Goal: Transaction & Acquisition: Subscribe to service/newsletter

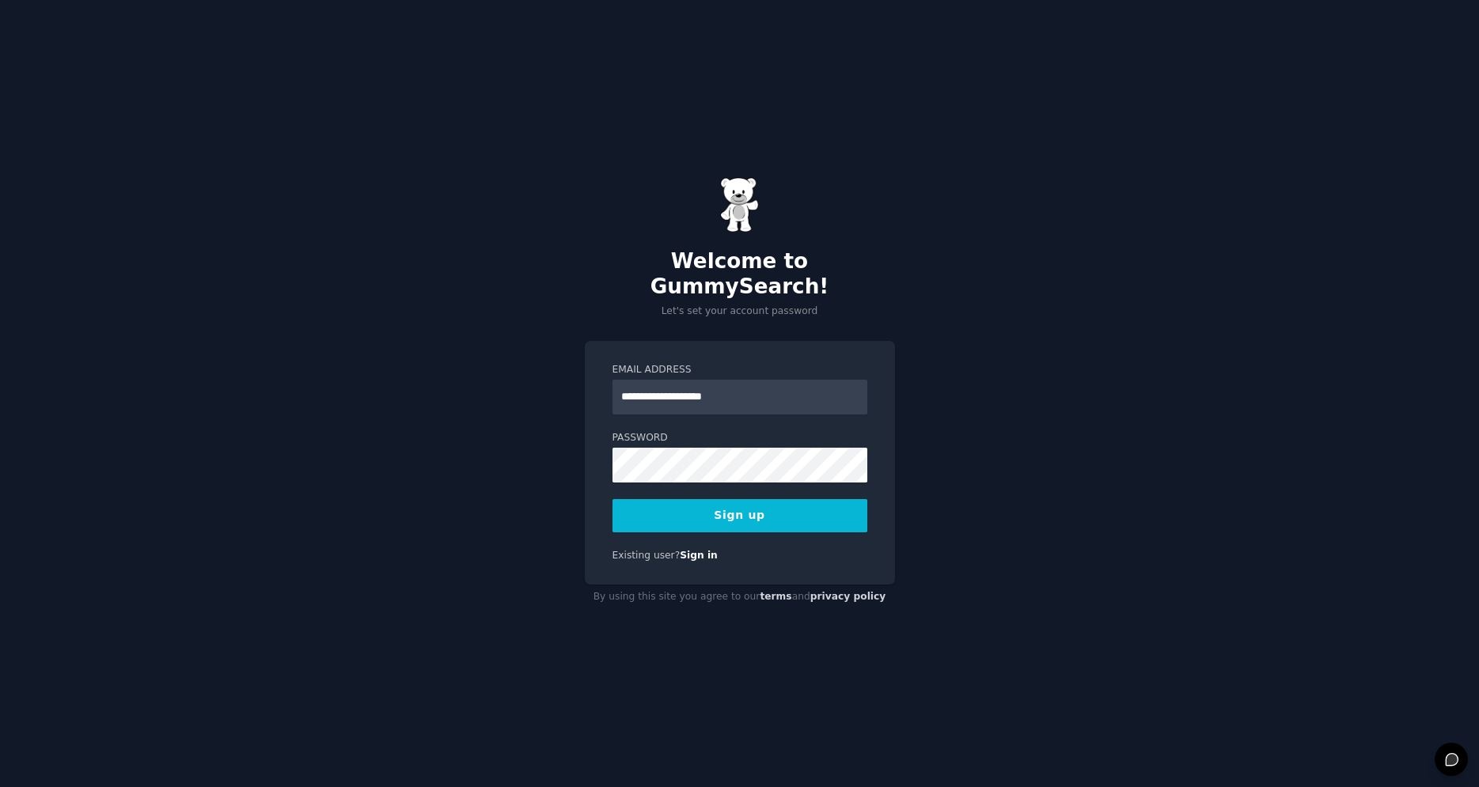
type input "**********"
click at [723, 507] on button "Sign up" at bounding box center [739, 515] width 255 height 33
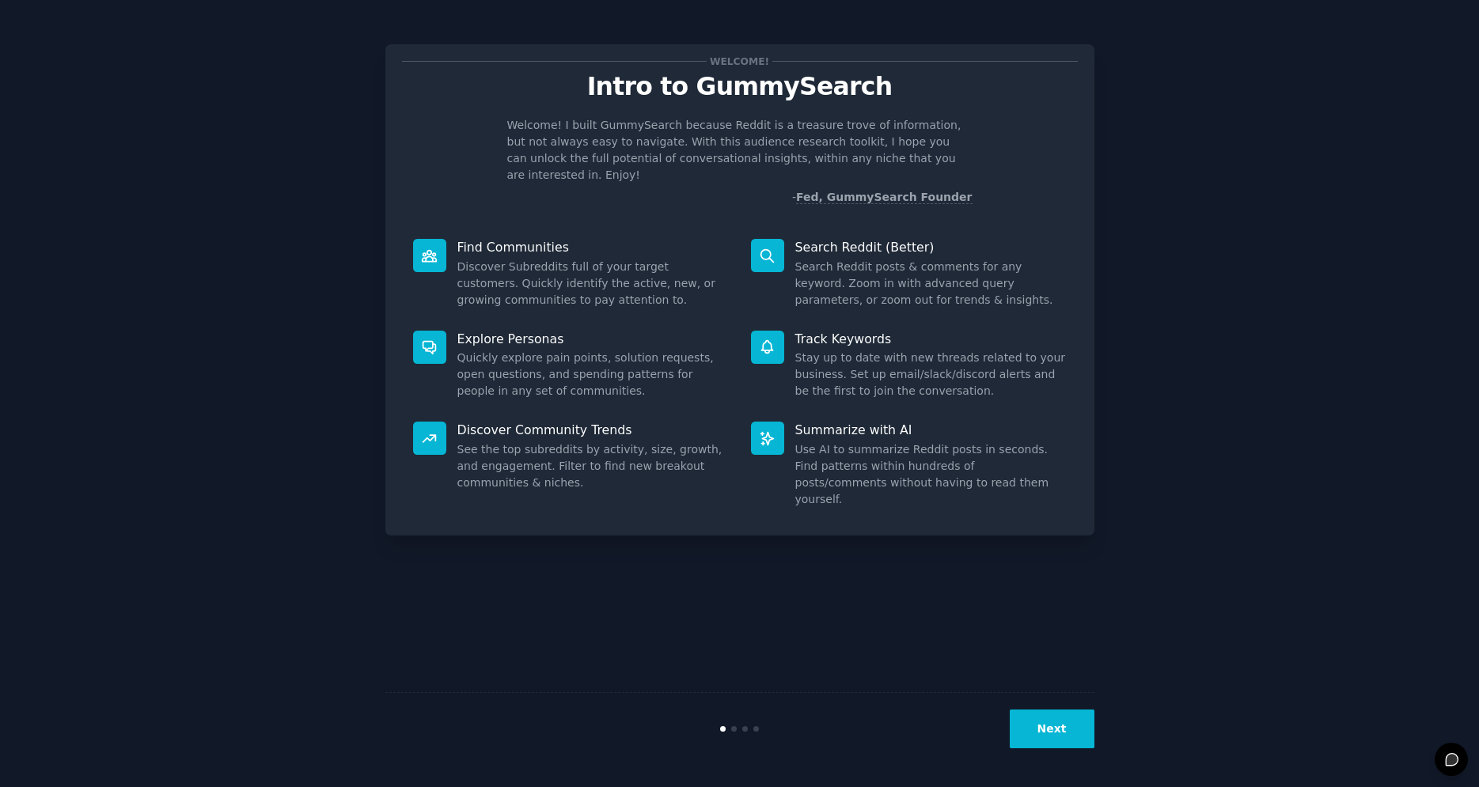
click at [1047, 730] on button "Next" at bounding box center [1052, 729] width 85 height 39
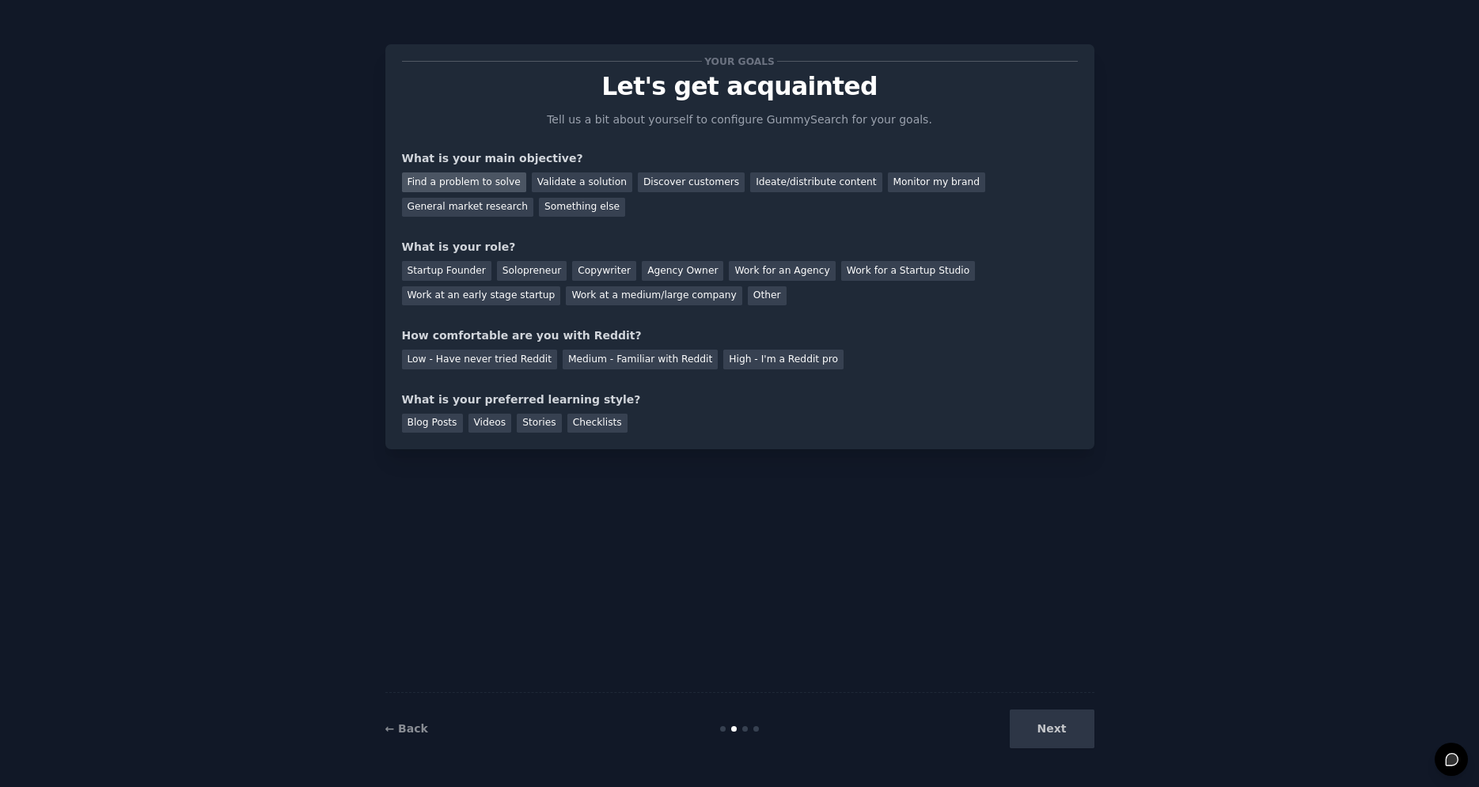
click at [480, 182] on div "Find a problem to solve" at bounding box center [464, 183] width 124 height 20
click at [518, 266] on div "Solopreneur" at bounding box center [532, 271] width 70 height 20
click at [479, 353] on div "Low - Have never tried Reddit" at bounding box center [479, 360] width 155 height 20
click at [439, 427] on div "Blog Posts" at bounding box center [432, 424] width 61 height 20
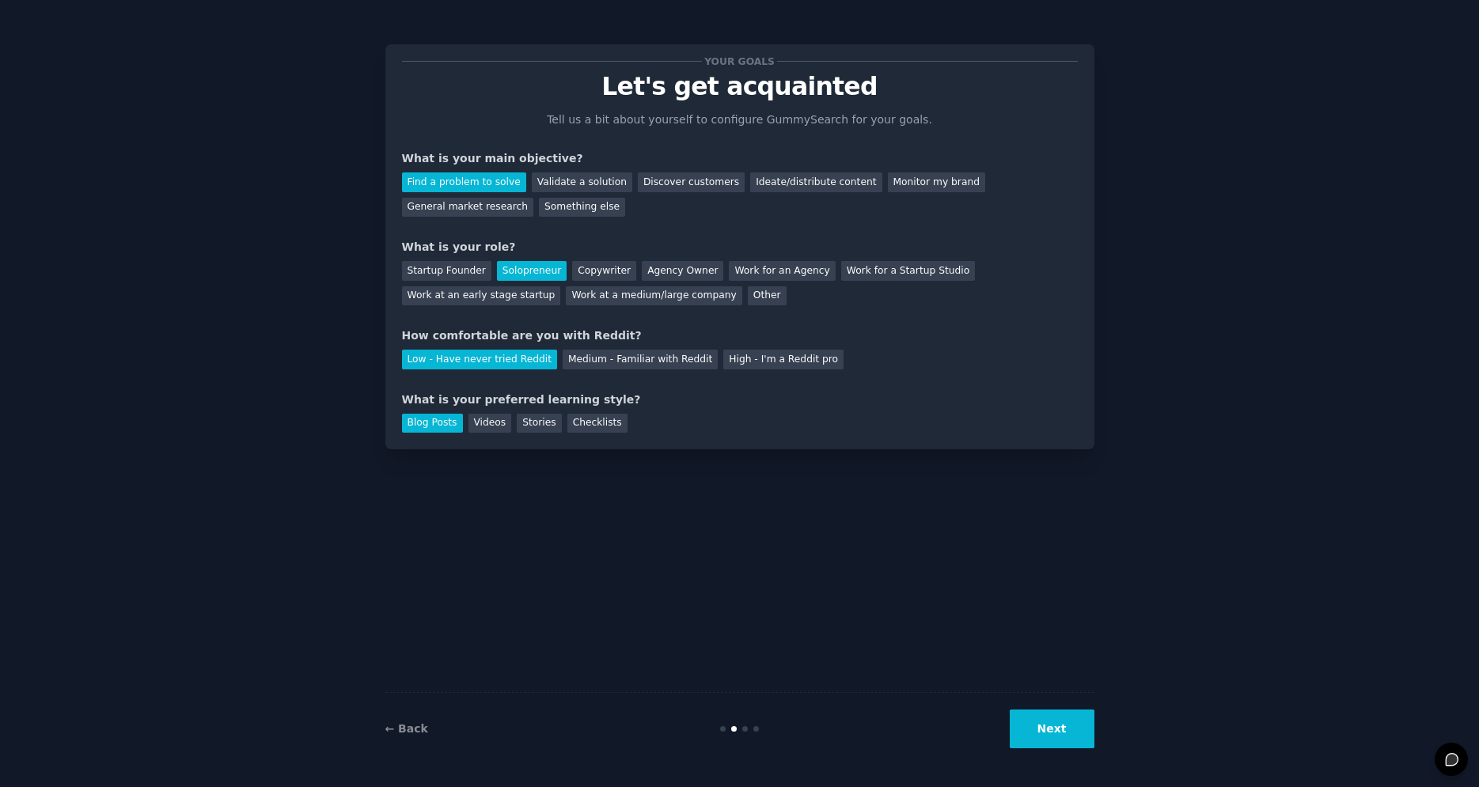
click at [1058, 728] on button "Next" at bounding box center [1052, 729] width 85 height 39
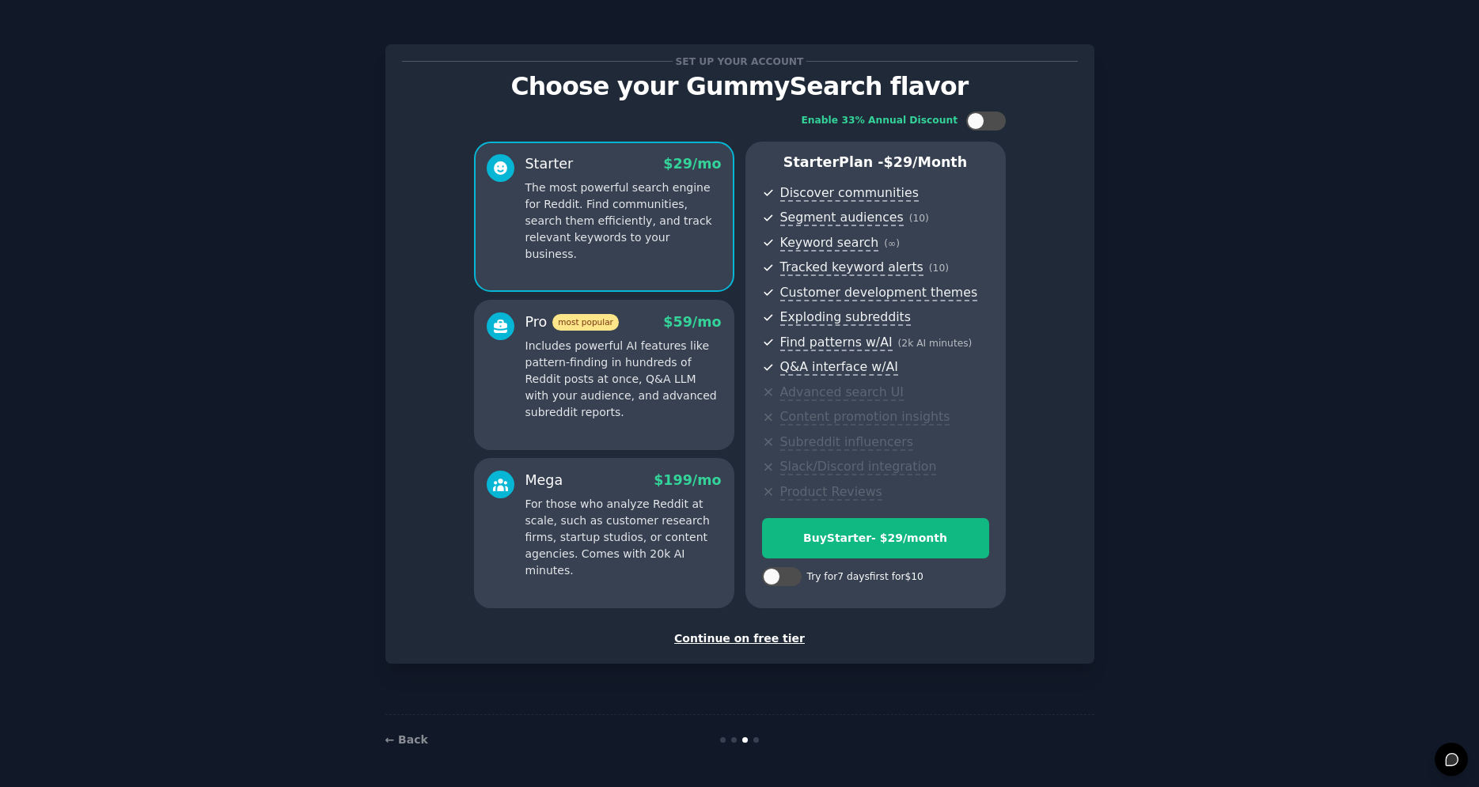
click at [734, 639] on div "Continue on free tier" at bounding box center [740, 639] width 676 height 17
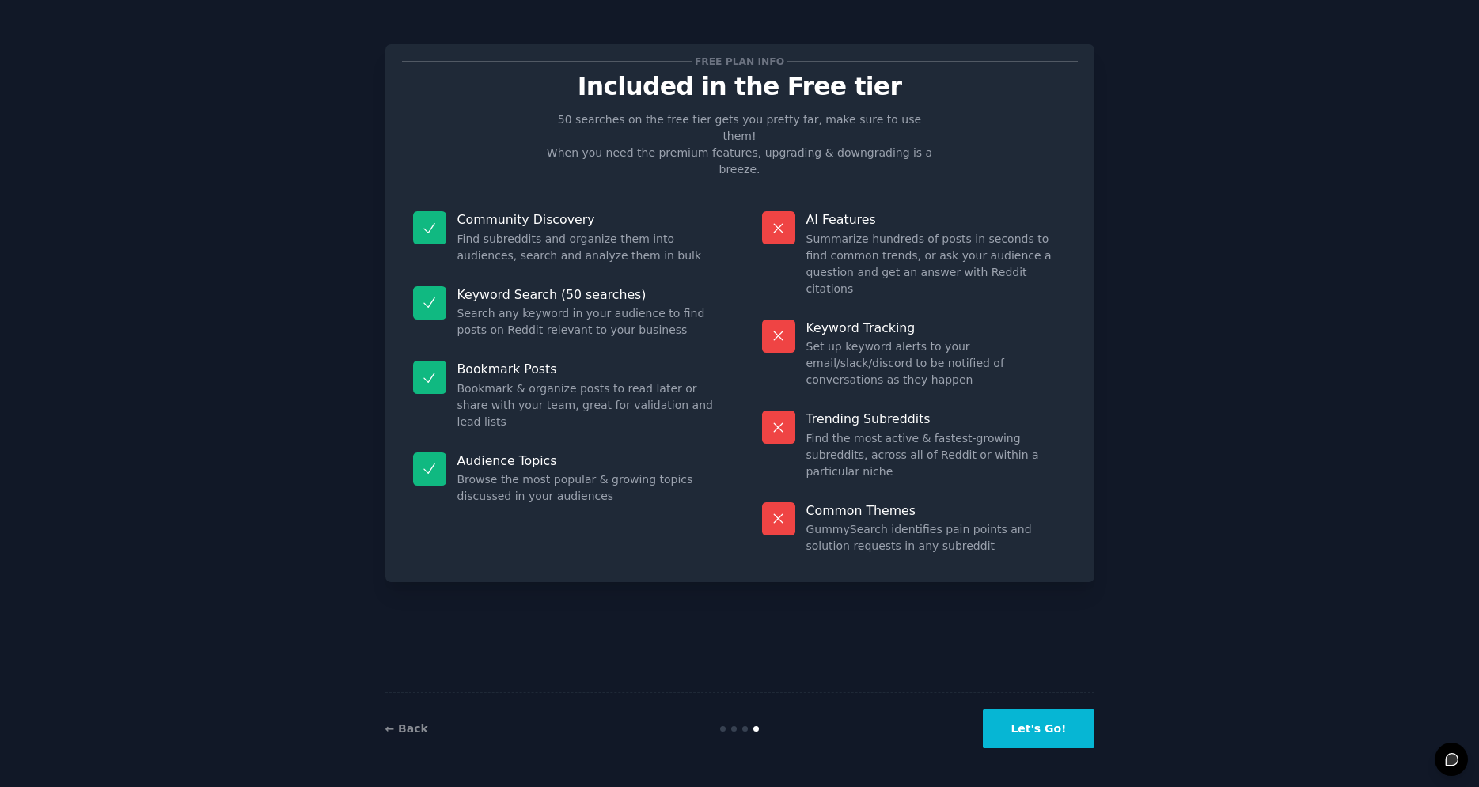
click at [1034, 735] on button "Let's Go!" at bounding box center [1038, 729] width 111 height 39
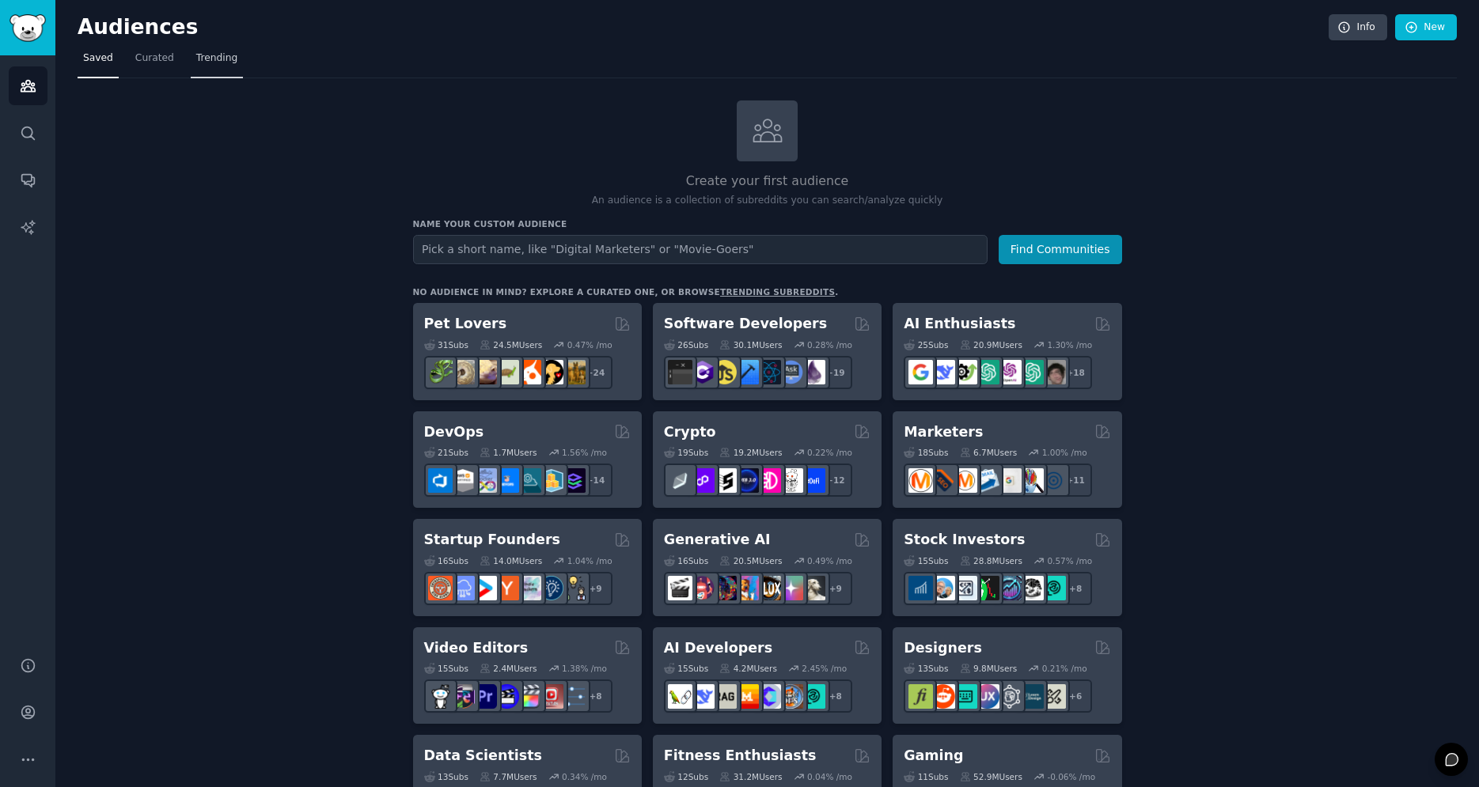
click at [218, 59] on span "Trending" at bounding box center [216, 58] width 41 height 14
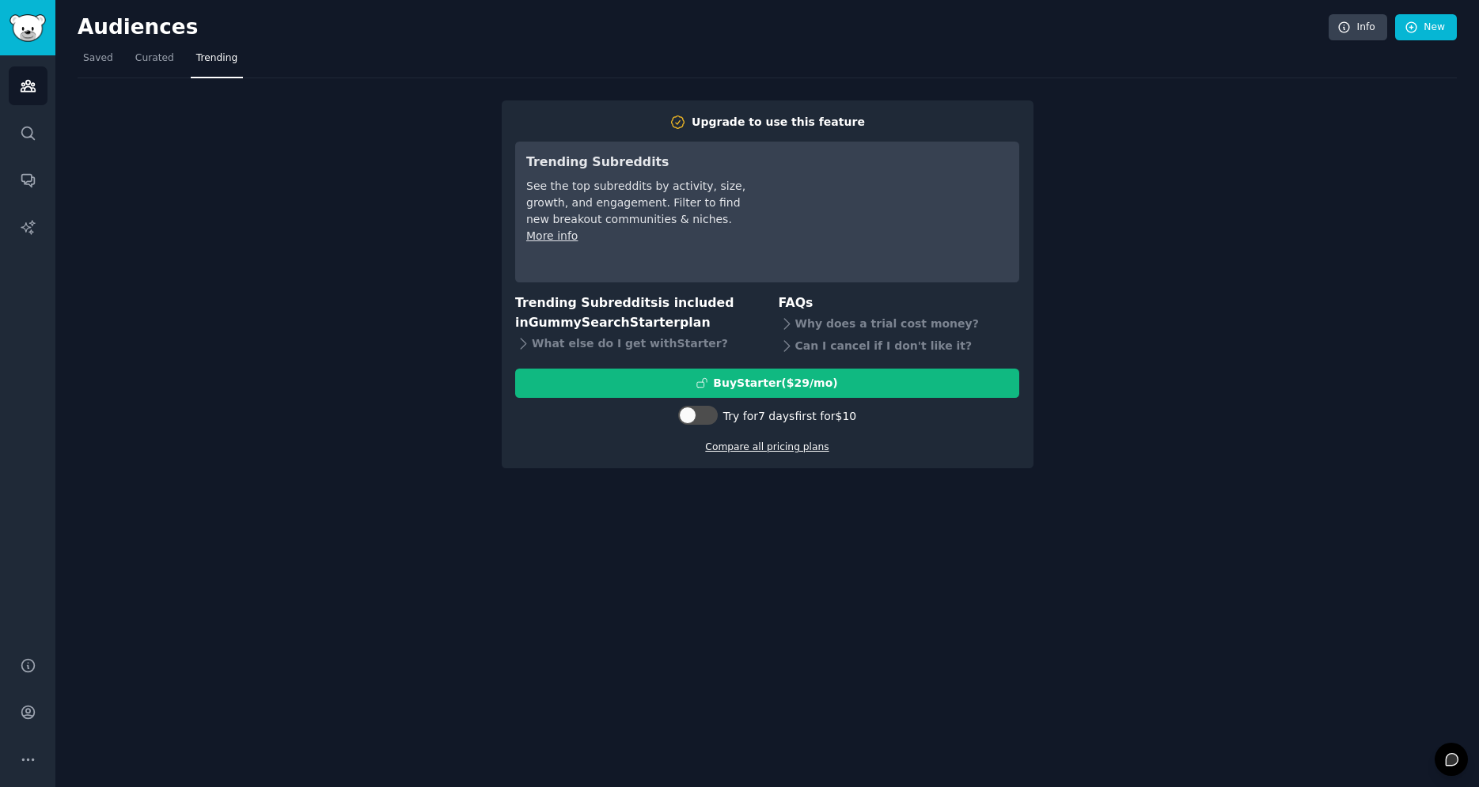
click at [742, 445] on link "Compare all pricing plans" at bounding box center [766, 447] width 123 height 11
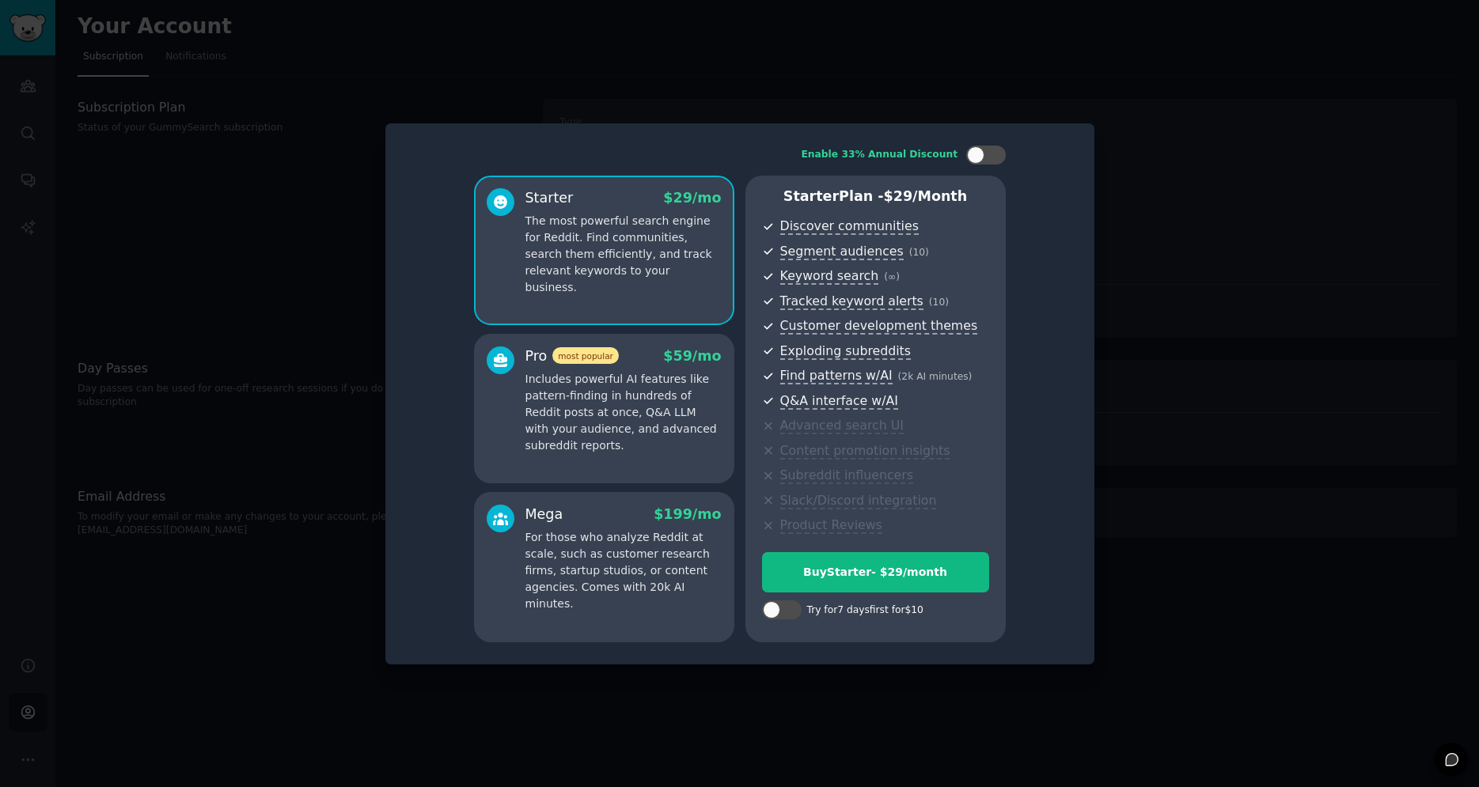
click at [1210, 185] on div at bounding box center [739, 393] width 1479 height 787
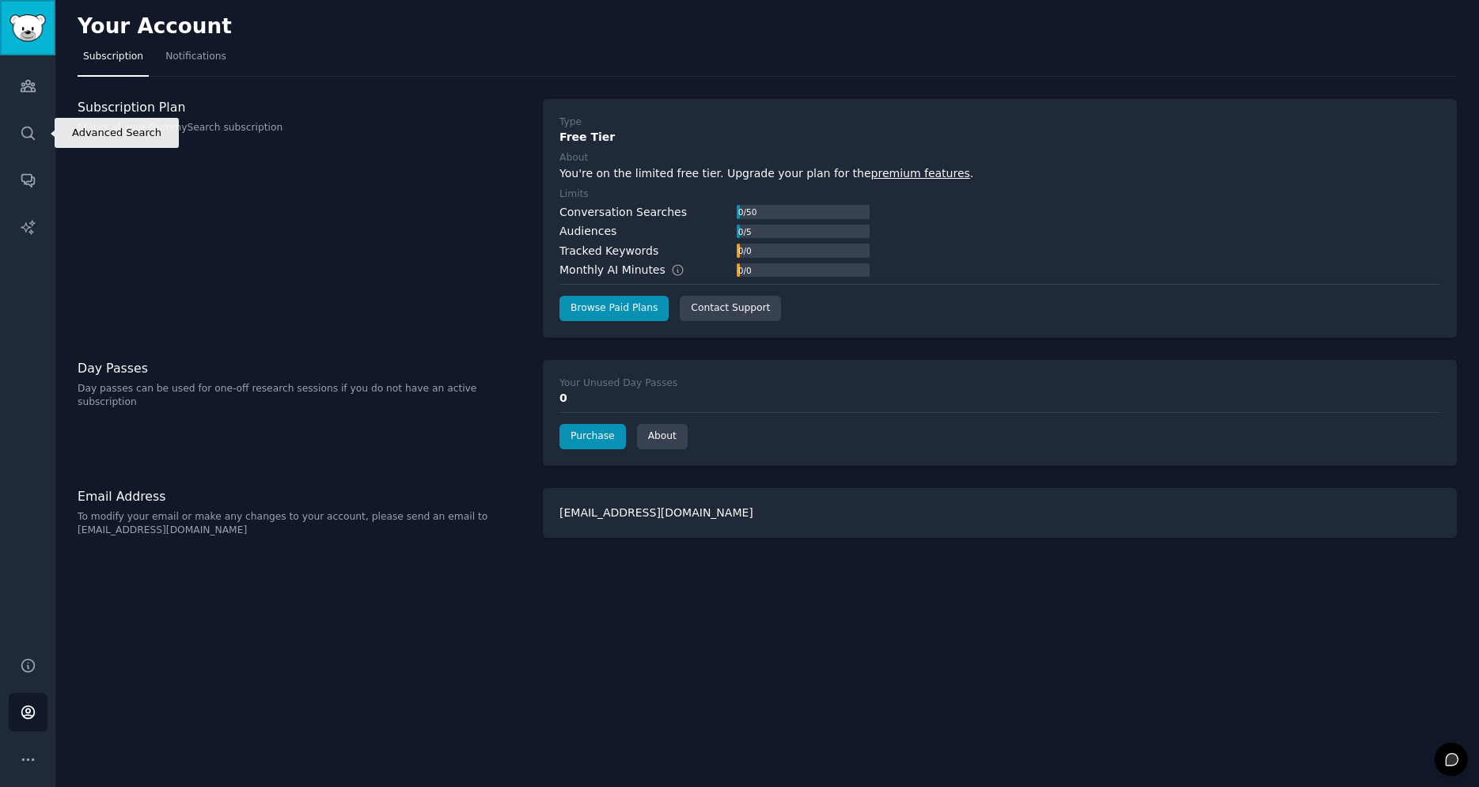
click at [25, 36] on img "Sidebar" at bounding box center [27, 28] width 36 height 28
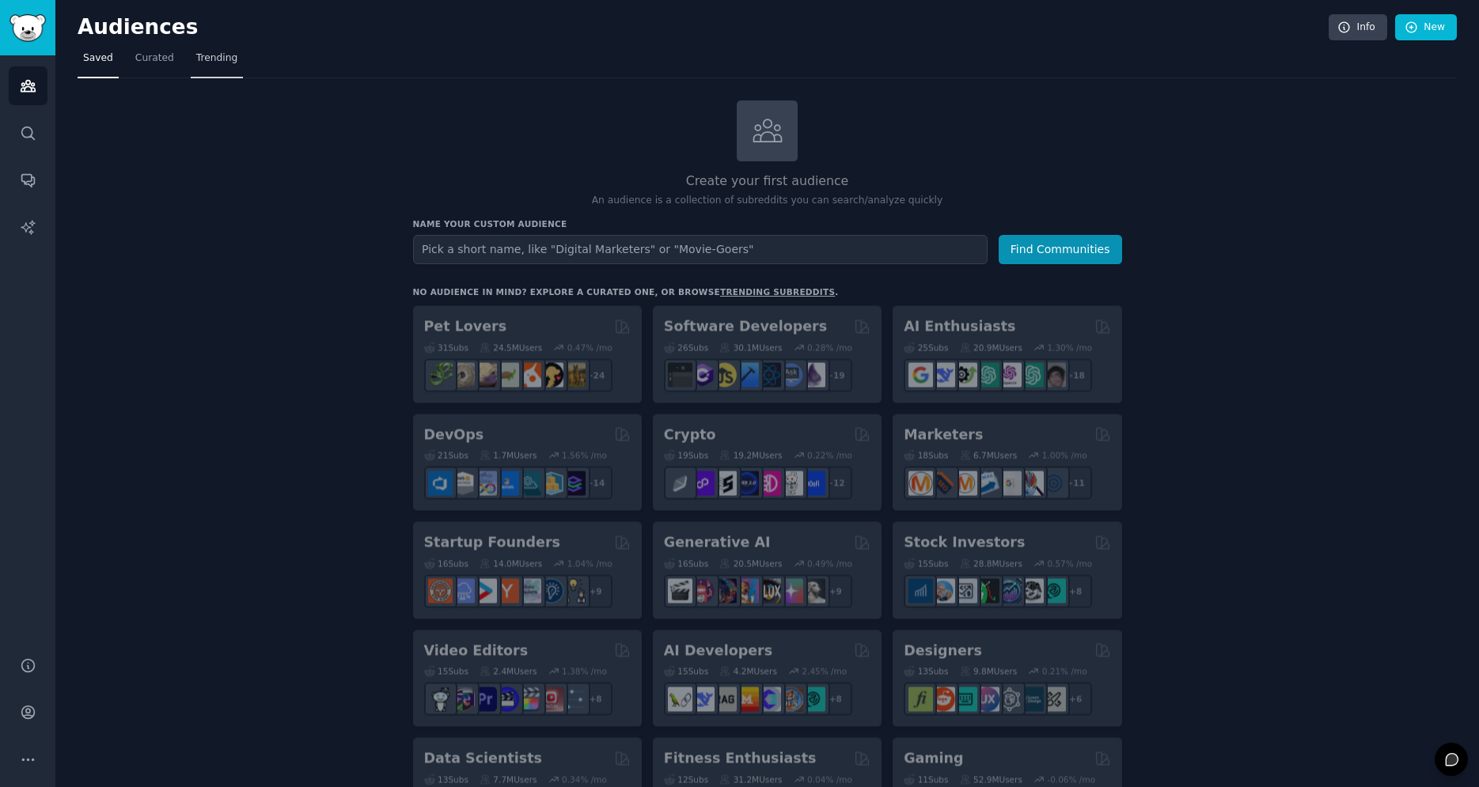
click at [207, 60] on span "Trending" at bounding box center [216, 58] width 41 height 14
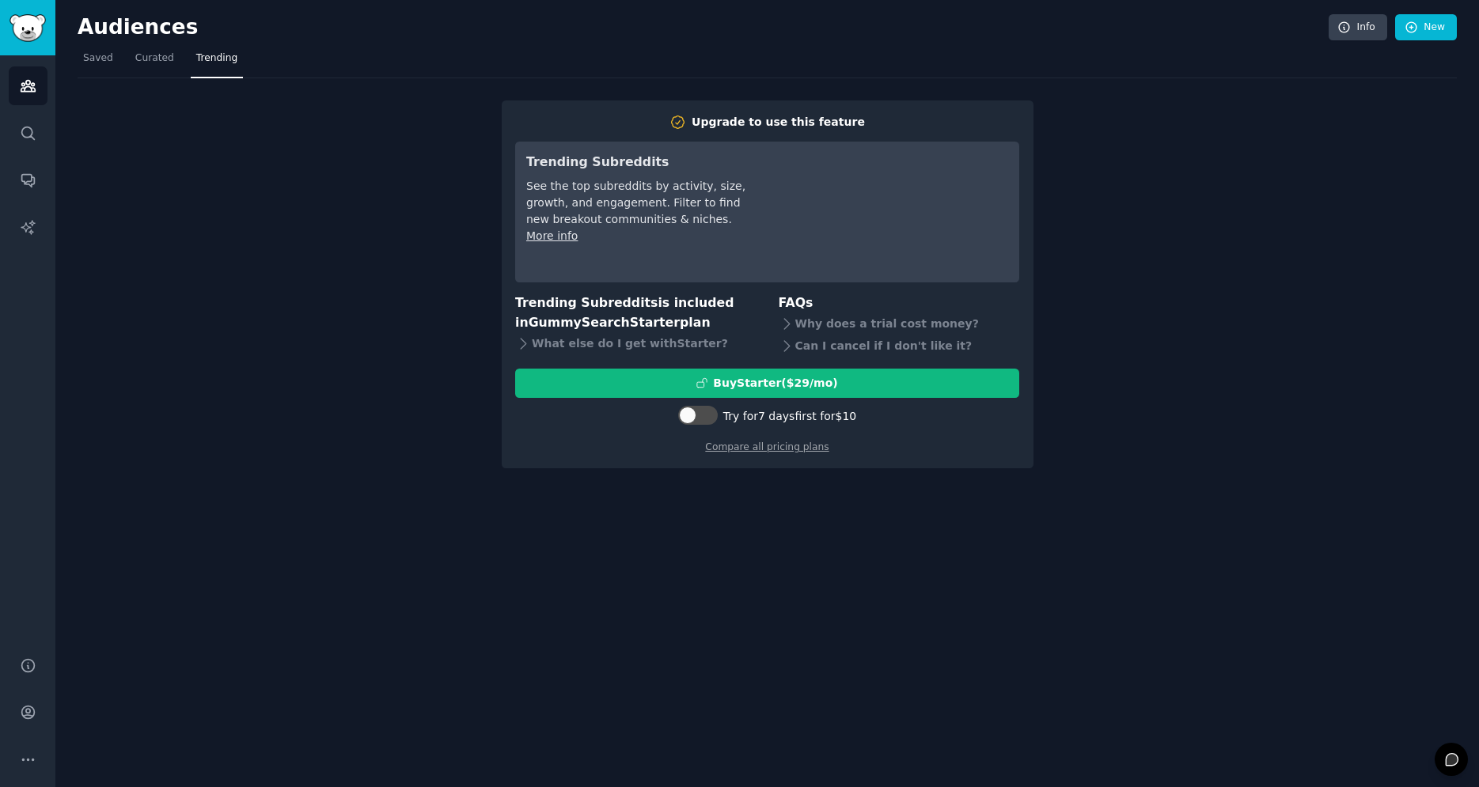
click at [204, 61] on span "Trending" at bounding box center [216, 58] width 41 height 14
click at [131, 58] on link "Curated" at bounding box center [155, 62] width 50 height 32
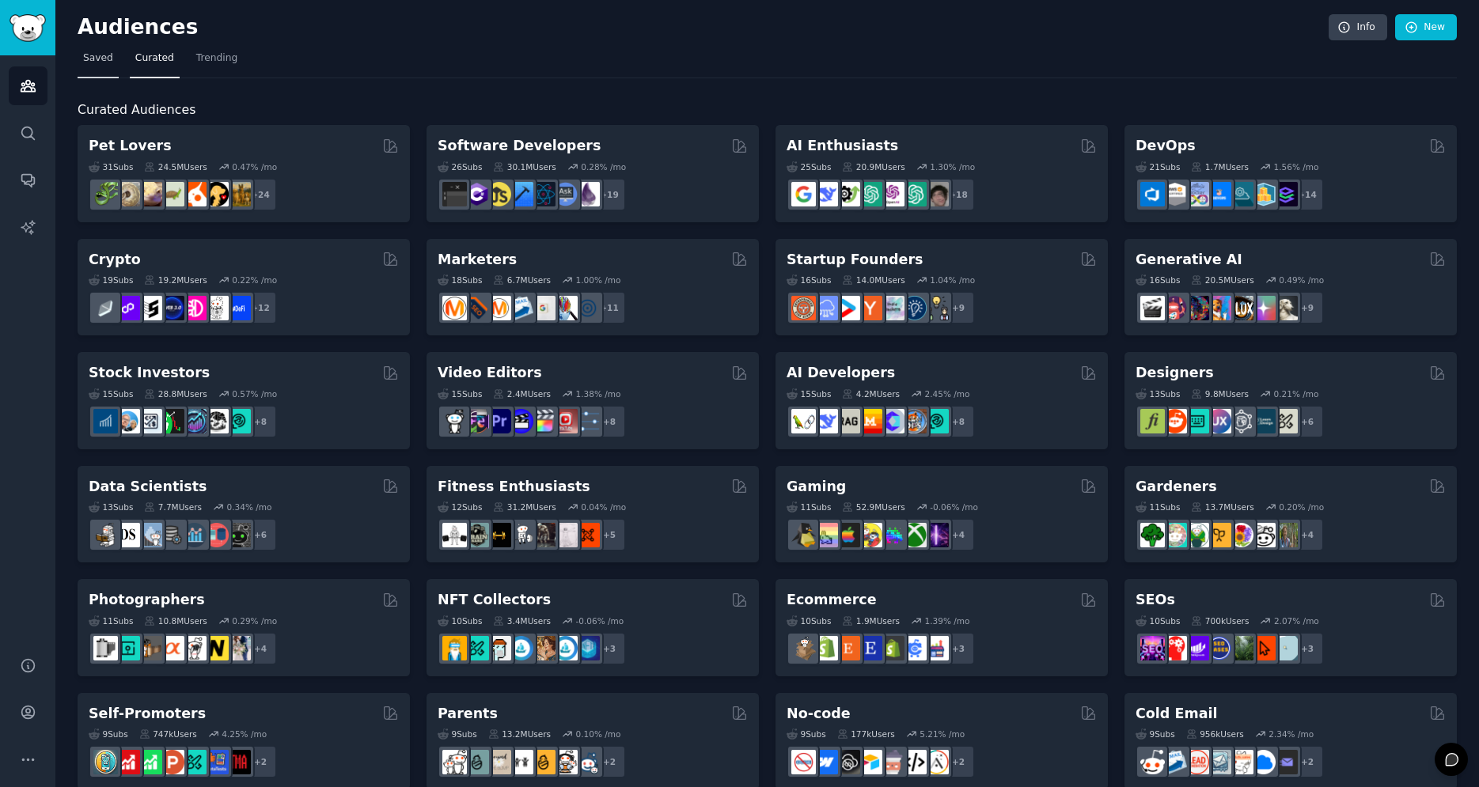
click at [92, 59] on span "Saved" at bounding box center [98, 58] width 30 height 14
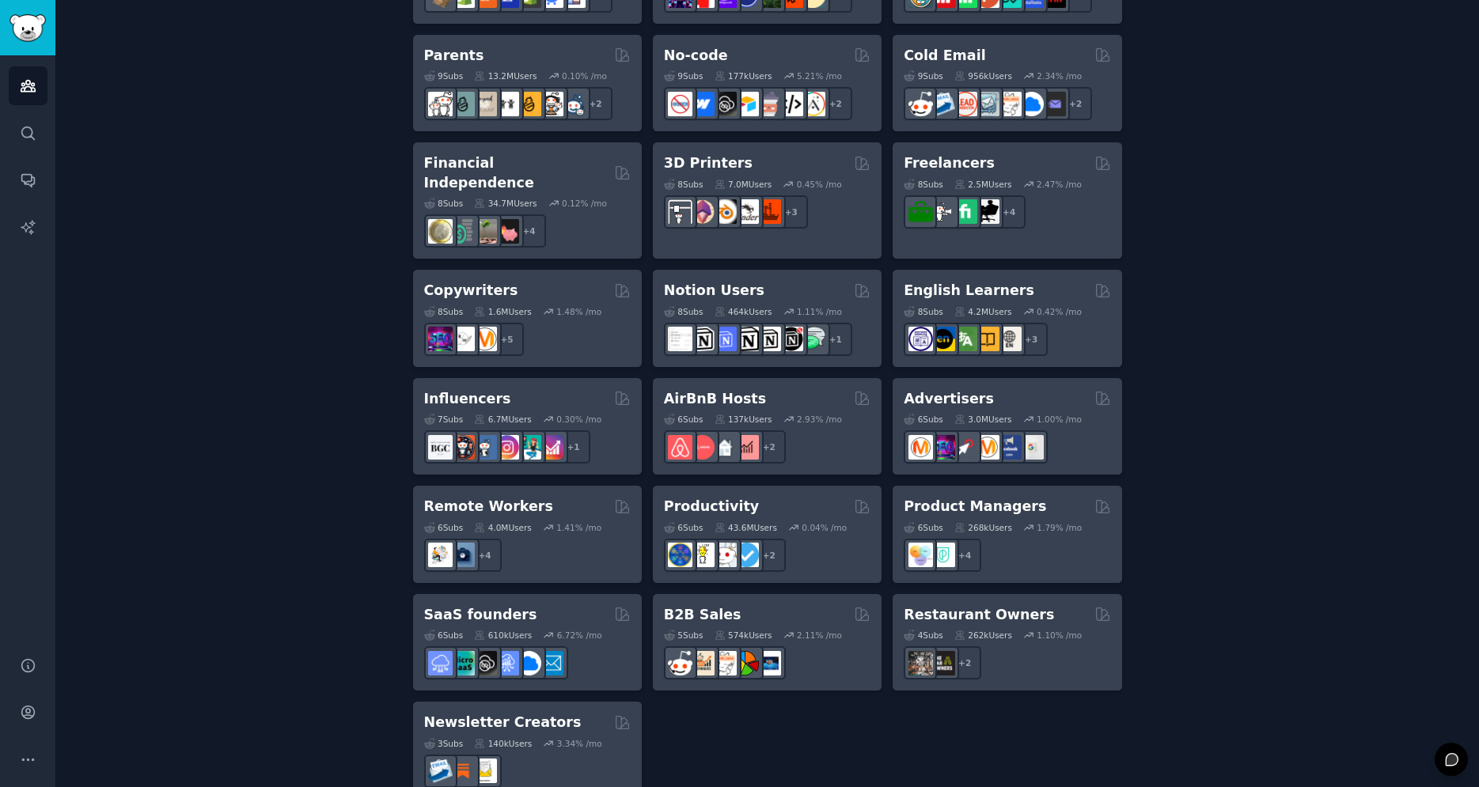
scroll to position [1038, 0]
